Goal: Task Accomplishment & Management: Manage account settings

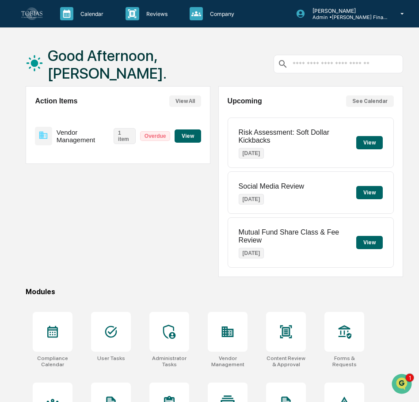
scroll to position [88, 0]
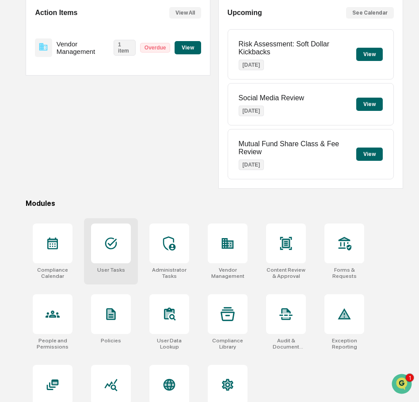
click at [123, 243] on div at bounding box center [111, 244] width 40 height 40
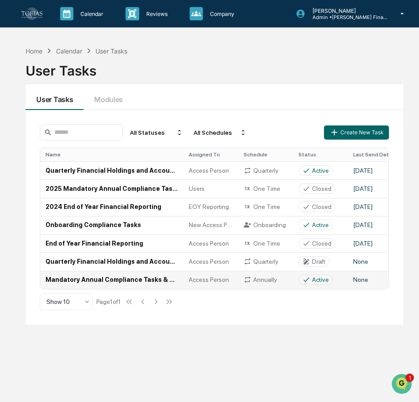
click at [138, 276] on td "Mandatory Annual Compliance Tasks & Reporting" at bounding box center [111, 280] width 143 height 18
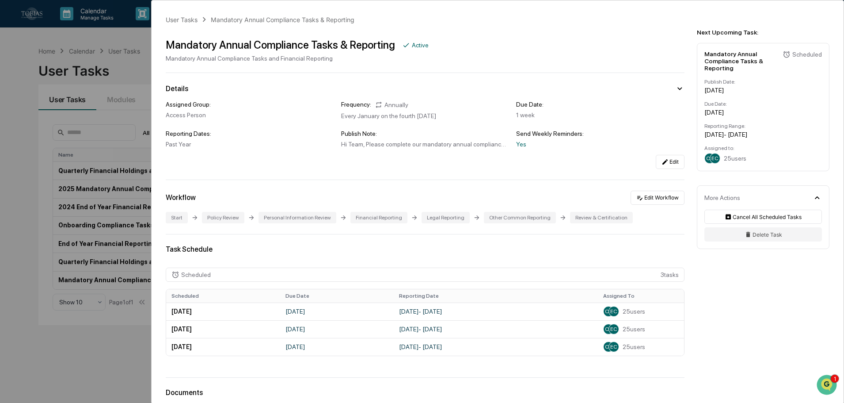
click at [107, 343] on div "User Tasks Mandatory Annual Compliance Tasks & Reporting Mandatory Annual Compl…" at bounding box center [422, 201] width 844 height 403
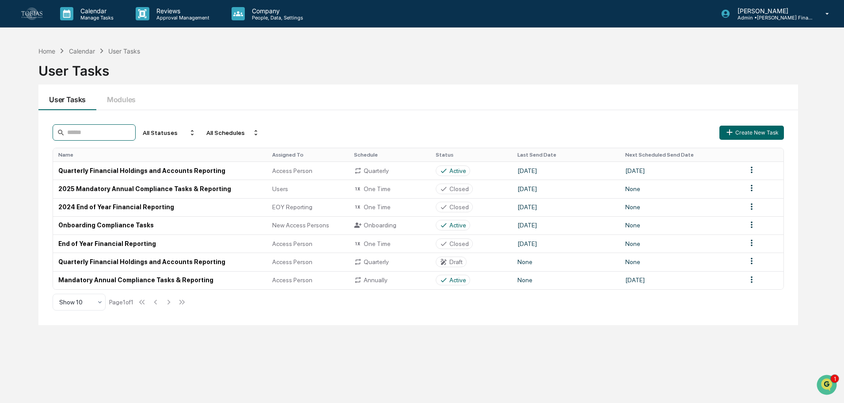
click at [126, 133] on input at bounding box center [94, 132] width 83 height 16
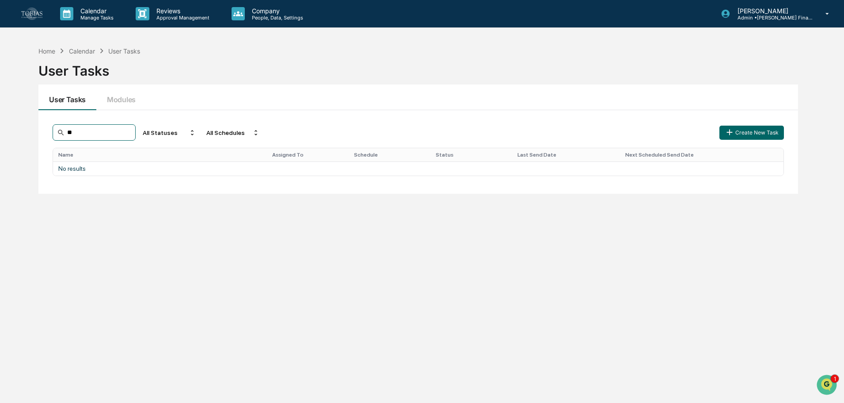
type input "*"
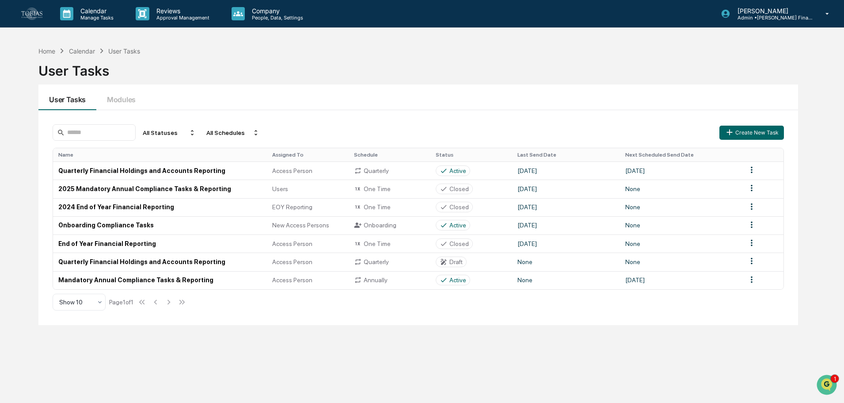
click at [419, 81] on div "User Tasks" at bounding box center [418, 69] width 760 height 27
click at [279, 31] on div "Calendar Manage Tasks Reviews Approval Management Company People, Data, Setting…" at bounding box center [422, 222] width 844 height 445
click at [279, 19] on p "People, Data, Settings" at bounding box center [276, 18] width 63 height 6
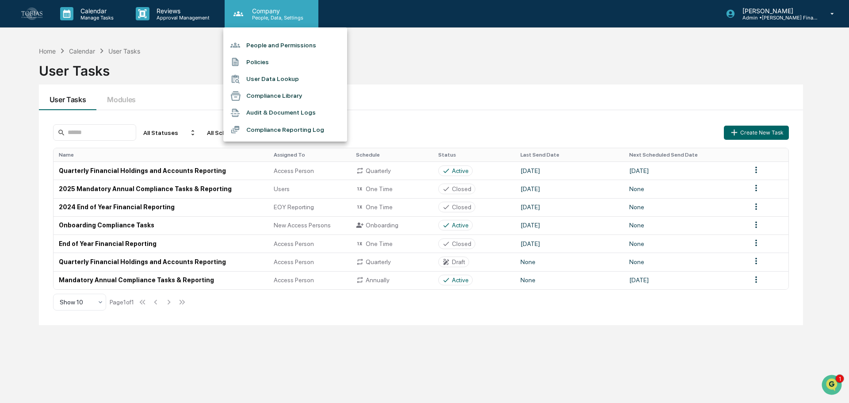
click at [279, 19] on div at bounding box center [424, 201] width 849 height 403
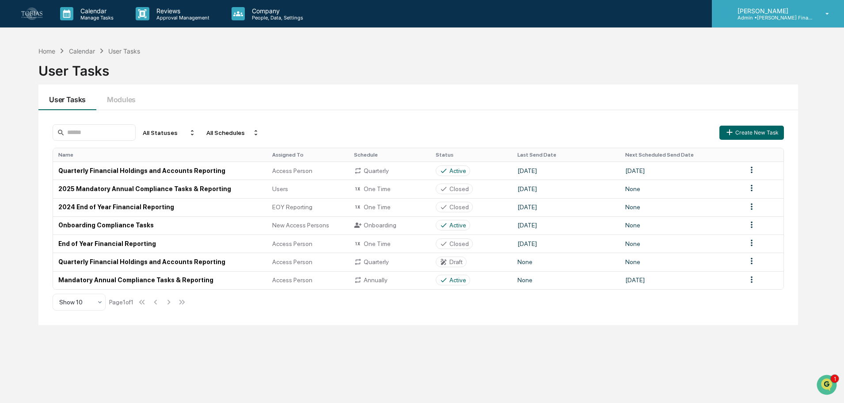
click at [419, 20] on p "Admin • [PERSON_NAME] Financial Advisors" at bounding box center [772, 18] width 82 height 6
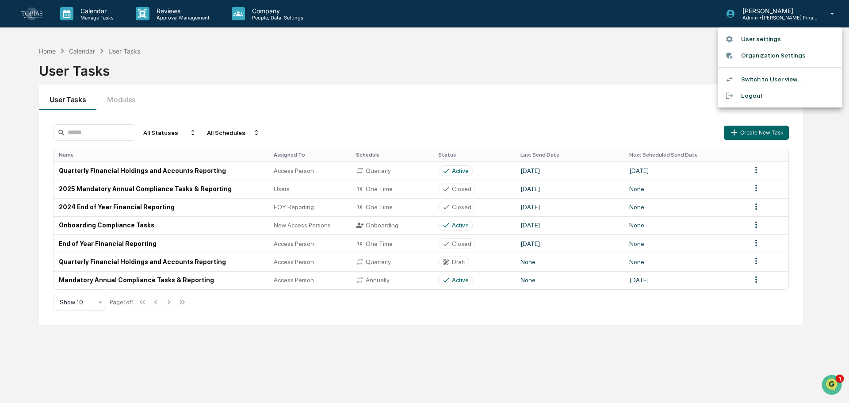
click at [419, 41] on div at bounding box center [424, 201] width 849 height 403
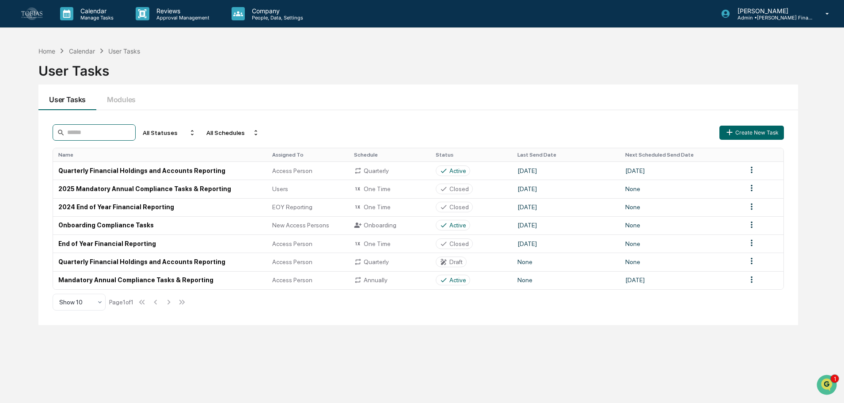
click at [95, 136] on input at bounding box center [94, 132] width 83 height 16
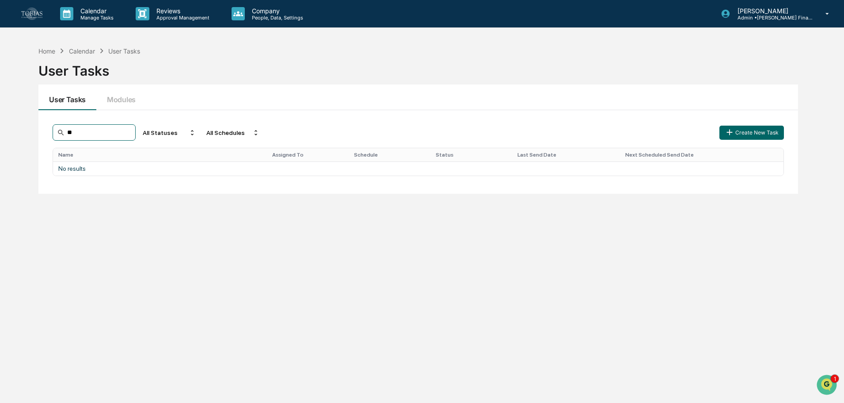
type input "*"
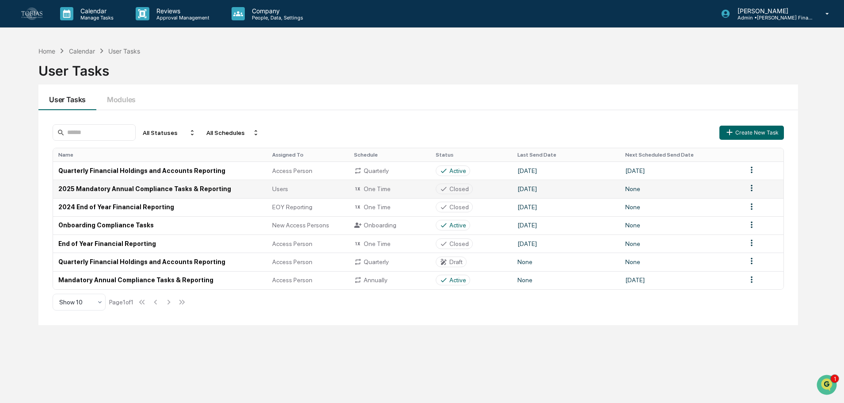
click at [158, 190] on td "2025 Mandatory Annual Compliance Tasks & Reporting" at bounding box center [160, 188] width 214 height 18
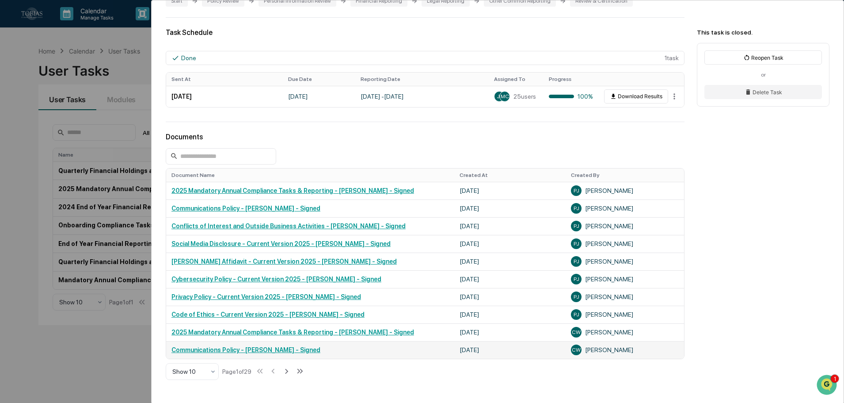
scroll to position [260, 0]
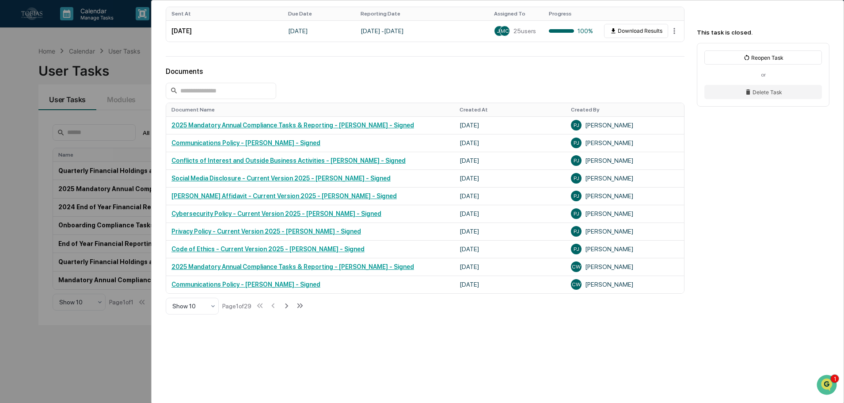
click at [201, 108] on th "Document Name" at bounding box center [310, 109] width 288 height 13
click at [200, 88] on input at bounding box center [221, 91] width 111 height 16
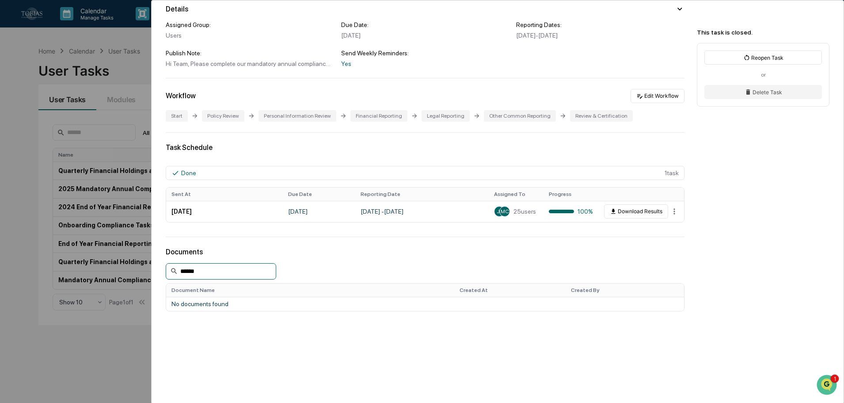
scroll to position [80, 0]
type input "*"
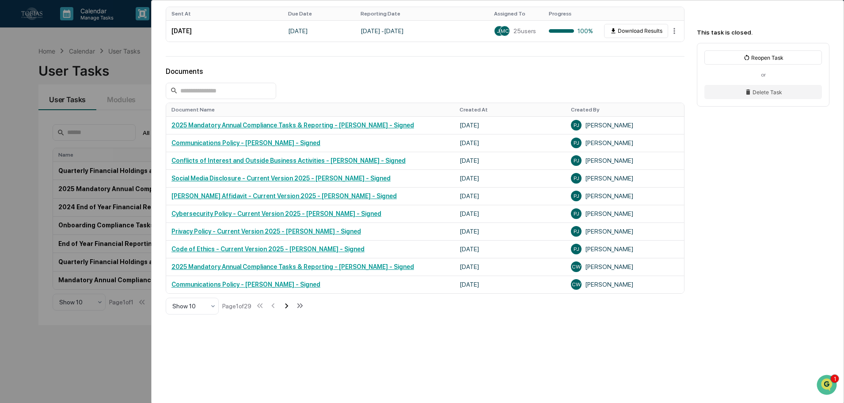
click at [290, 304] on icon at bounding box center [287, 306] width 10 height 10
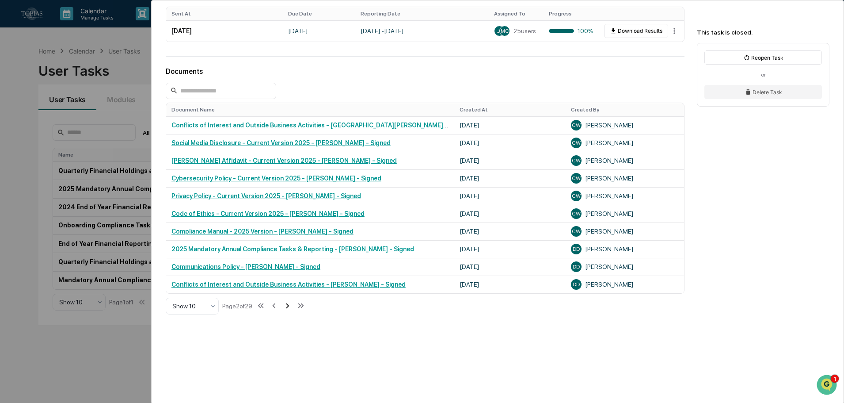
click at [290, 304] on icon at bounding box center [287, 306] width 10 height 10
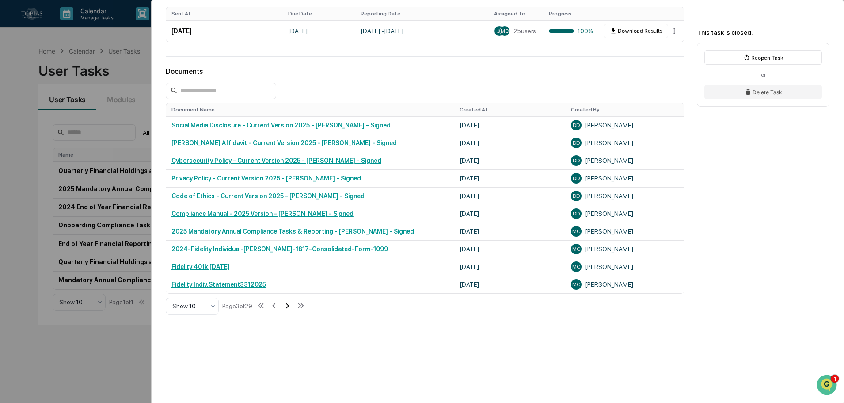
click at [290, 304] on icon at bounding box center [287, 306] width 10 height 10
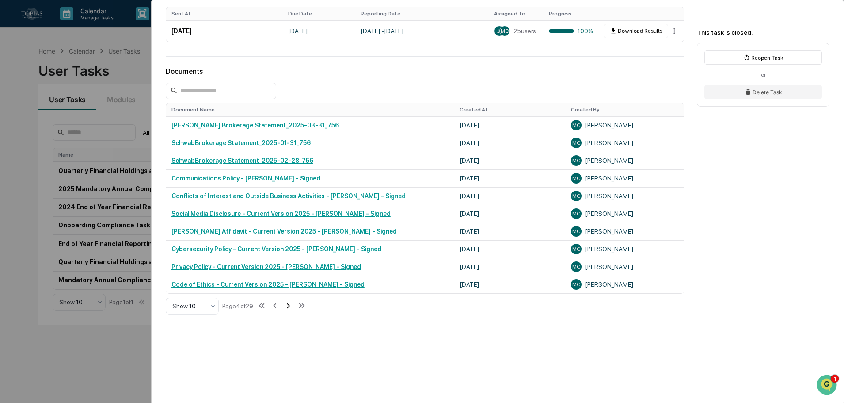
click at [290, 304] on icon at bounding box center [288, 305] width 3 height 5
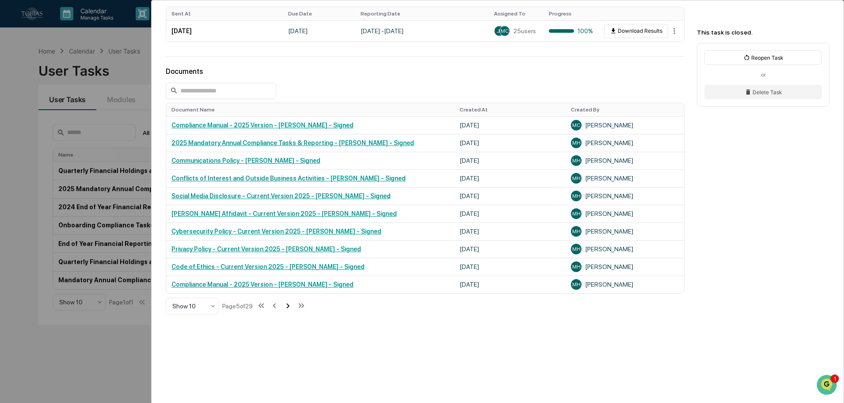
click at [290, 304] on icon at bounding box center [288, 306] width 10 height 10
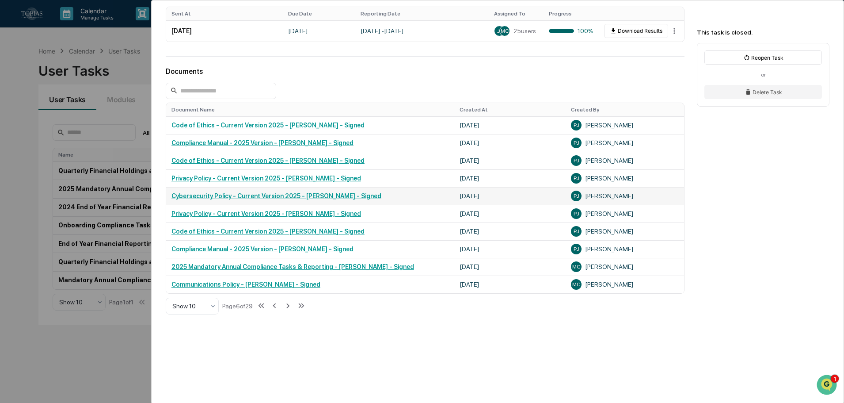
click at [215, 196] on link "Cybersecurity Policy - Current Version 2025 - [PERSON_NAME] - Signed" at bounding box center [277, 195] width 210 height 7
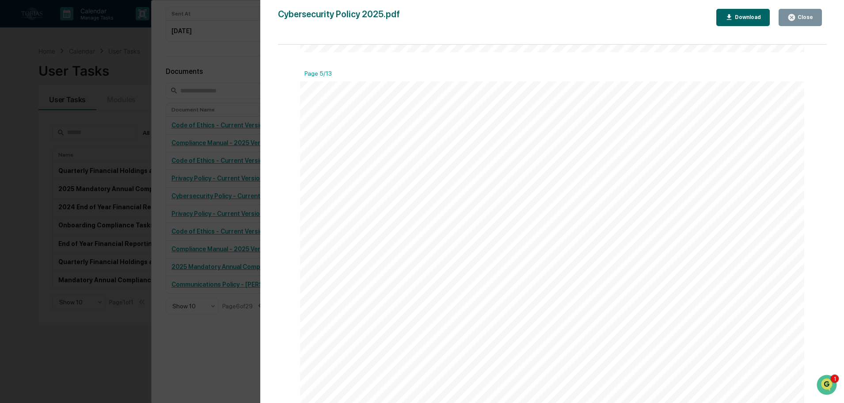
scroll to position [0, 0]
click at [419, 18] on button "Close" at bounding box center [800, 17] width 43 height 17
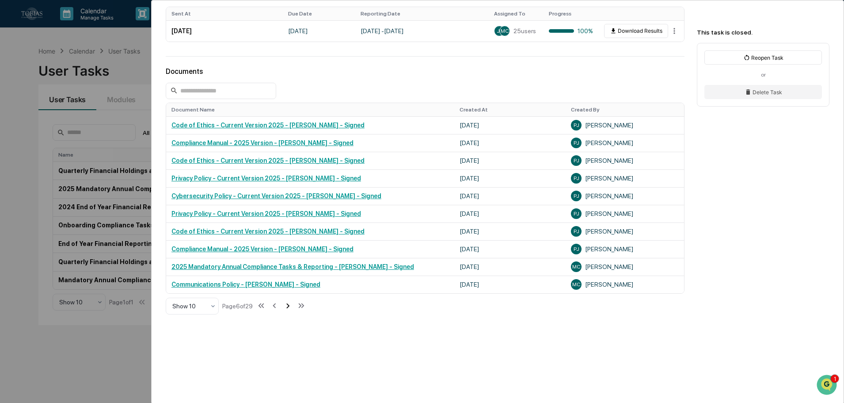
click at [290, 307] on icon at bounding box center [287, 305] width 3 height 5
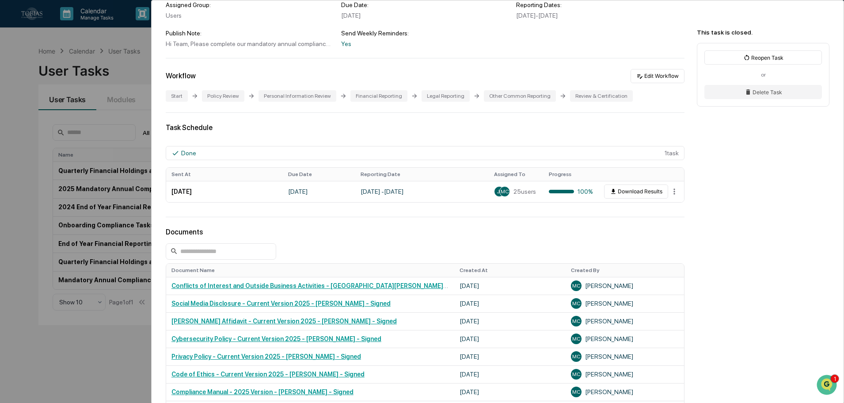
scroll to position [260, 0]
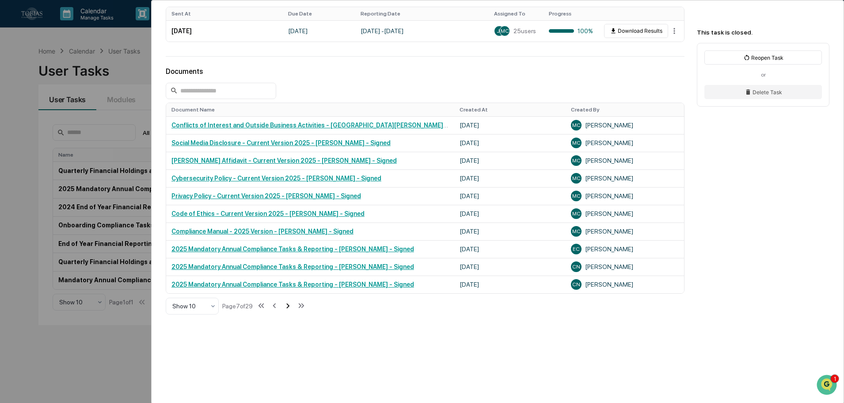
click at [290, 307] on icon at bounding box center [287, 305] width 3 height 5
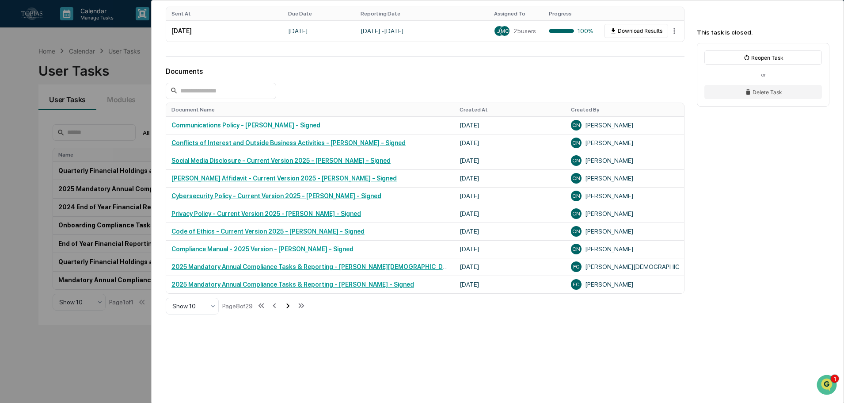
click at [290, 307] on icon at bounding box center [287, 305] width 3 height 5
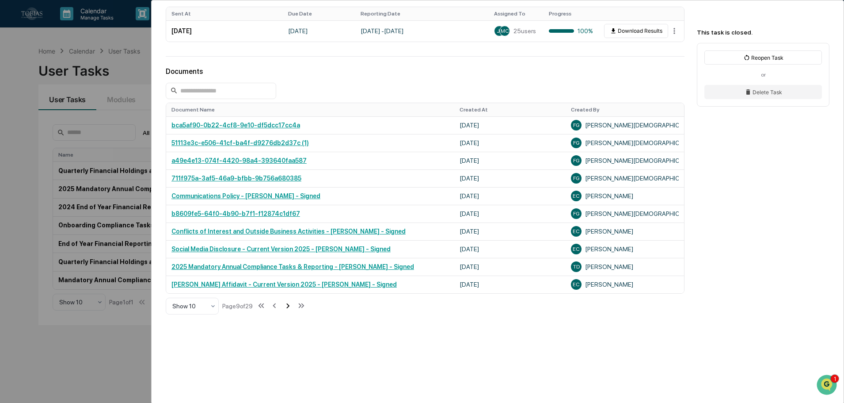
click at [289, 309] on icon at bounding box center [288, 306] width 10 height 10
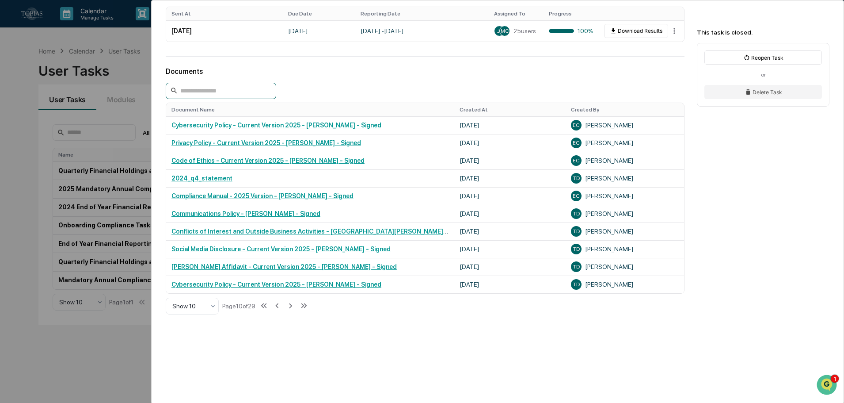
click at [226, 92] on input at bounding box center [221, 91] width 111 height 16
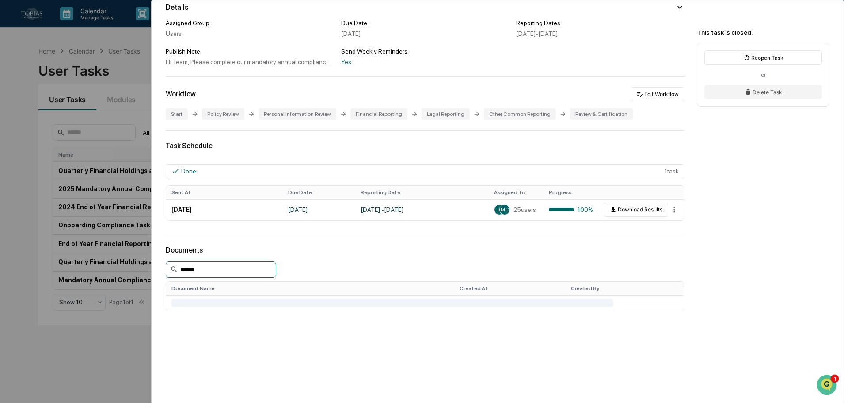
scroll to position [80, 0]
type input "*"
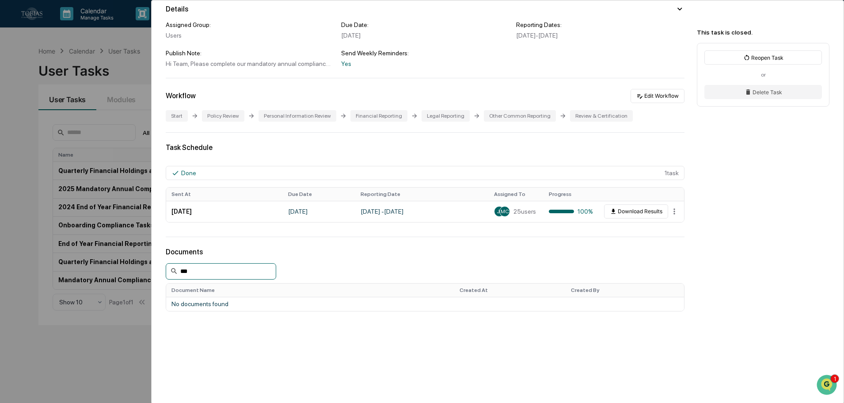
scroll to position [0, 0]
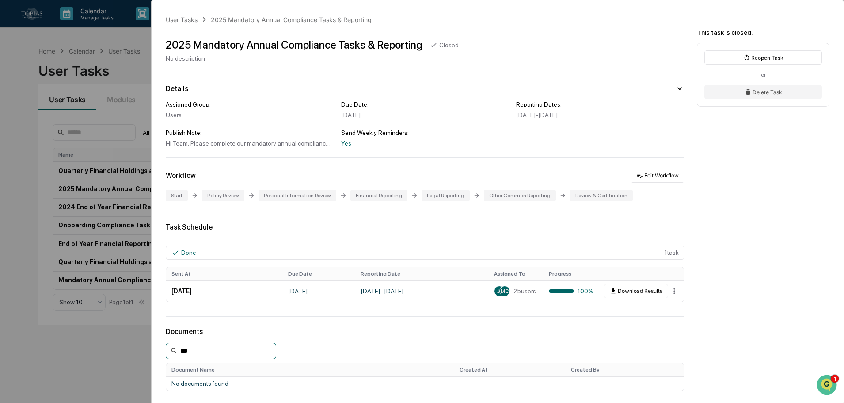
type input "***"
click at [12, 233] on div "User Tasks 2025 Mandatory Annual Compliance Tasks & Reporting 2025 Mandatory An…" at bounding box center [422, 201] width 844 height 403
